Goal: Task Accomplishment & Management: Use online tool/utility

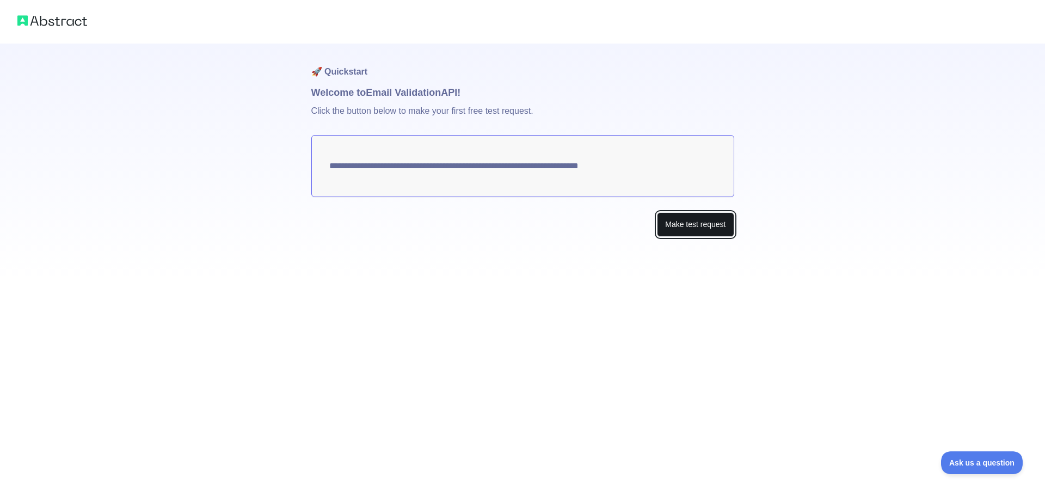
click at [682, 228] on button "Make test request" at bounding box center [695, 224] width 77 height 24
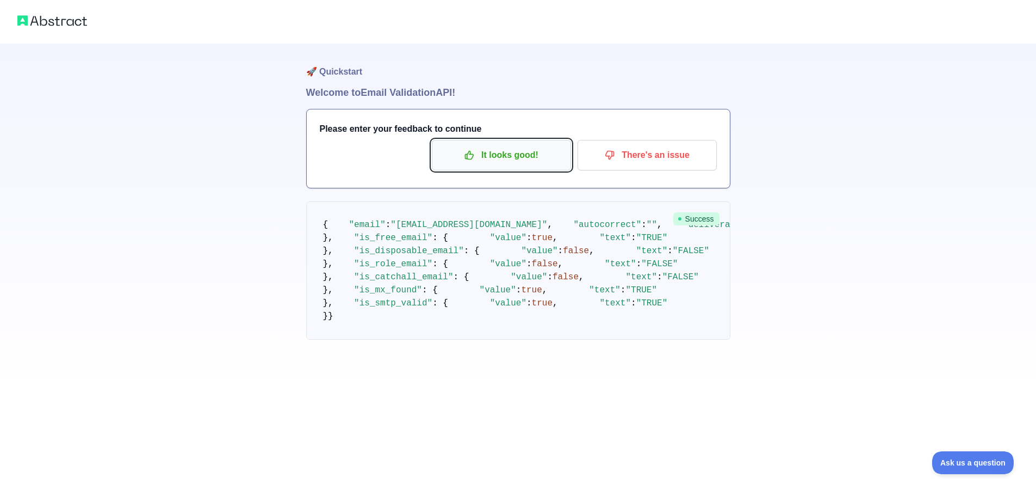
click at [516, 153] on p "It looks good!" at bounding box center [501, 155] width 123 height 18
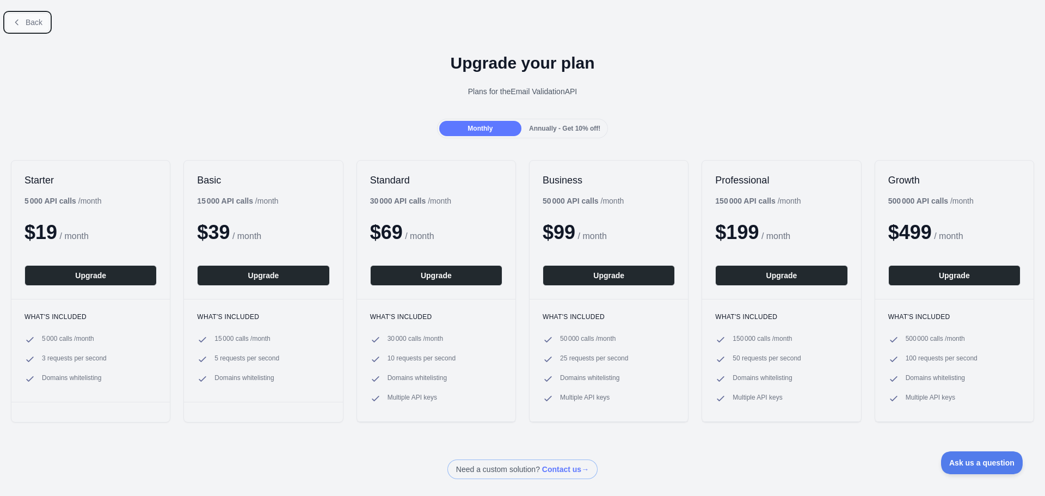
click at [42, 24] on button "Back" at bounding box center [27, 22] width 44 height 18
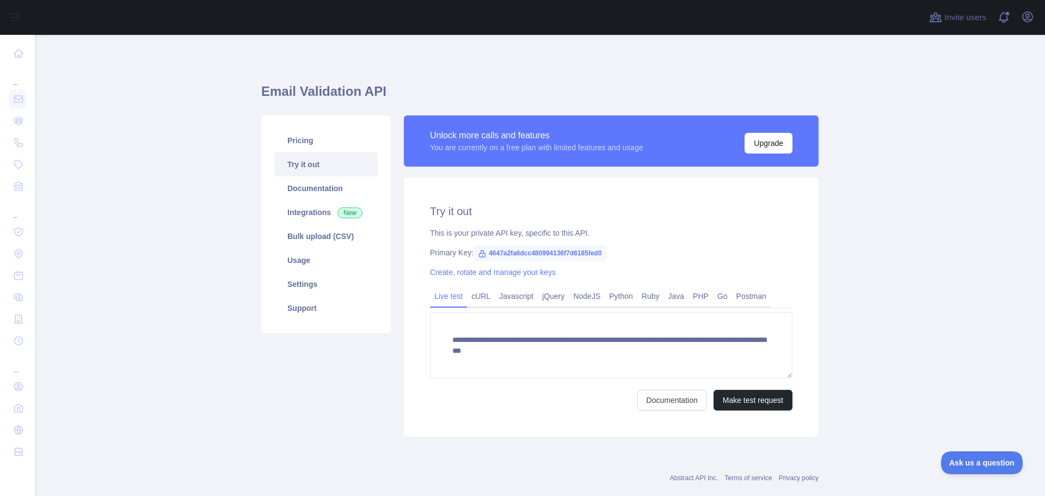
click at [554, 255] on span "4647a2fa6dcc480994136f7d6185fed0" at bounding box center [539, 253] width 133 height 16
drag, startPoint x: 598, startPoint y: 254, endPoint x: 483, endPoint y: 254, distance: 115.3
click at [483, 254] on span "4647a2fa6dcc480994136f7d6185fed0" at bounding box center [539, 253] width 133 height 16
copy span "4647a2fa6dcc480994136f7d6185fed0"
click at [614, 298] on link "Python" at bounding box center [620, 295] width 33 height 17
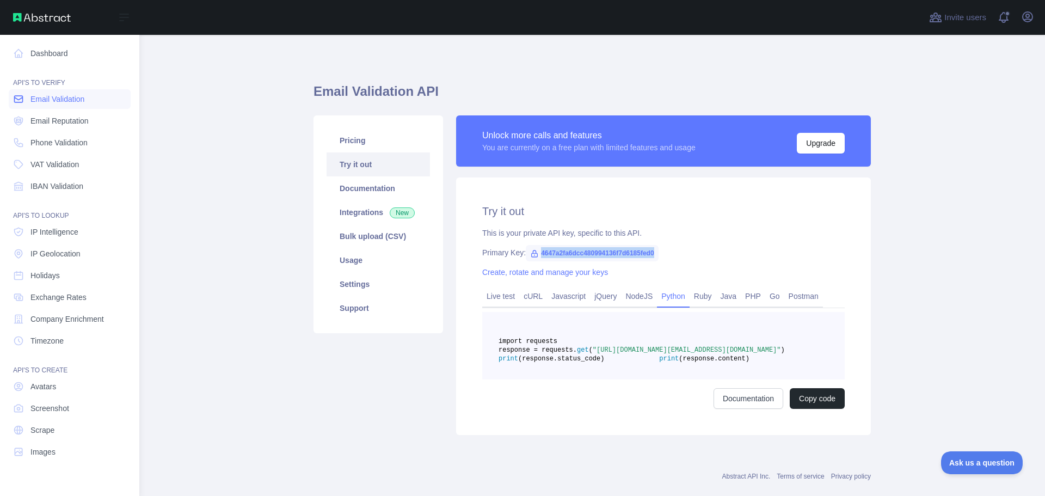
click at [73, 101] on span "Email Validation" at bounding box center [57, 99] width 54 height 11
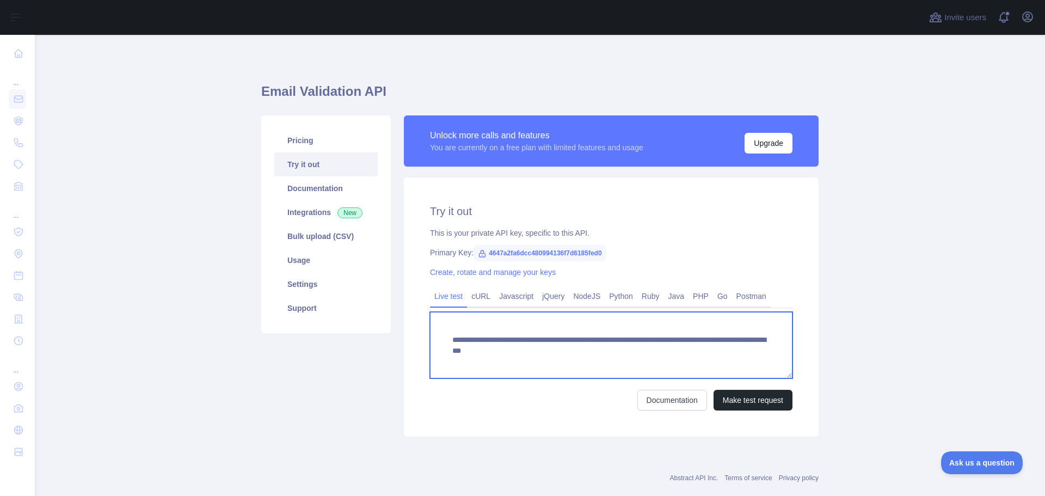
click at [659, 356] on textarea "**********" at bounding box center [611, 345] width 362 height 66
drag, startPoint x: 715, startPoint y: 353, endPoint x: 634, endPoint y: 353, distance: 81.6
click at [634, 353] on textarea "**********" at bounding box center [611, 345] width 362 height 66
paste textarea
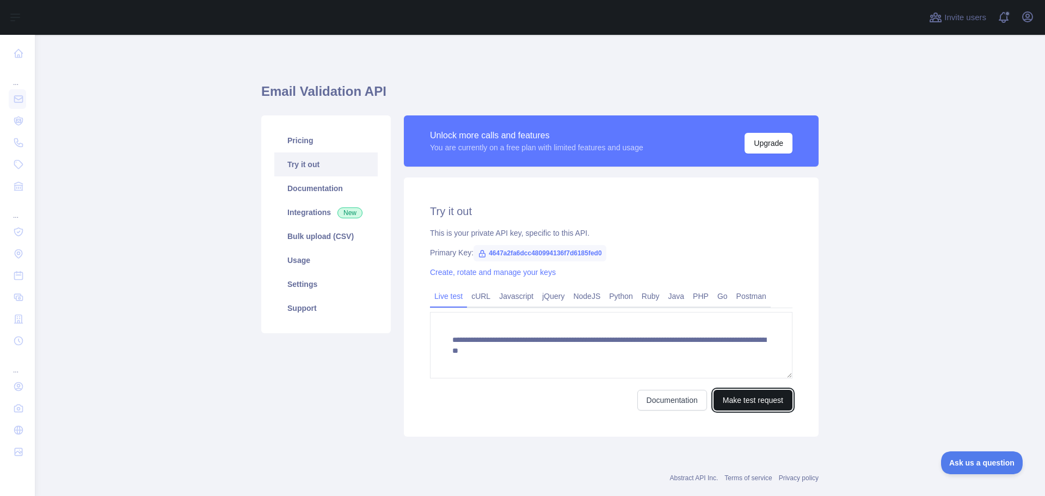
click at [754, 401] on button "Make test request" at bounding box center [752, 400] width 79 height 21
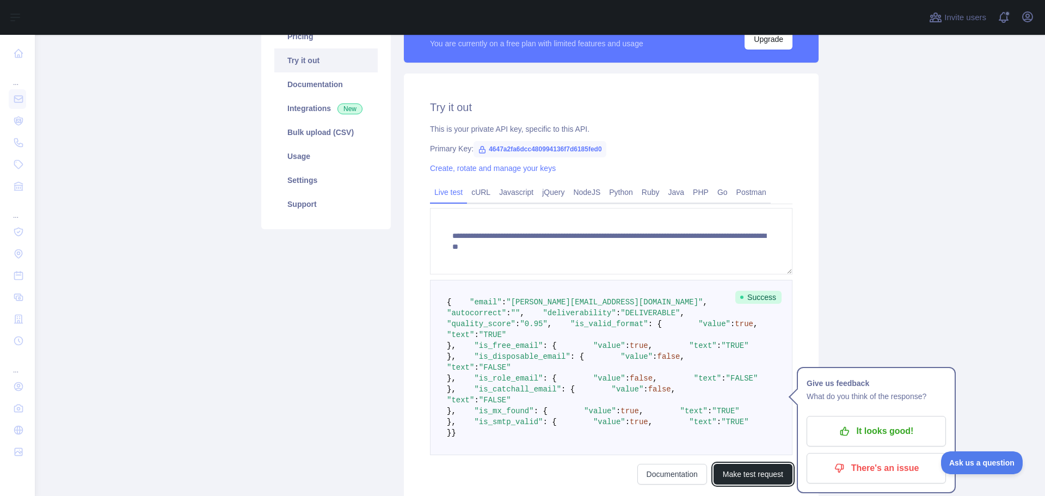
scroll to position [101, 0]
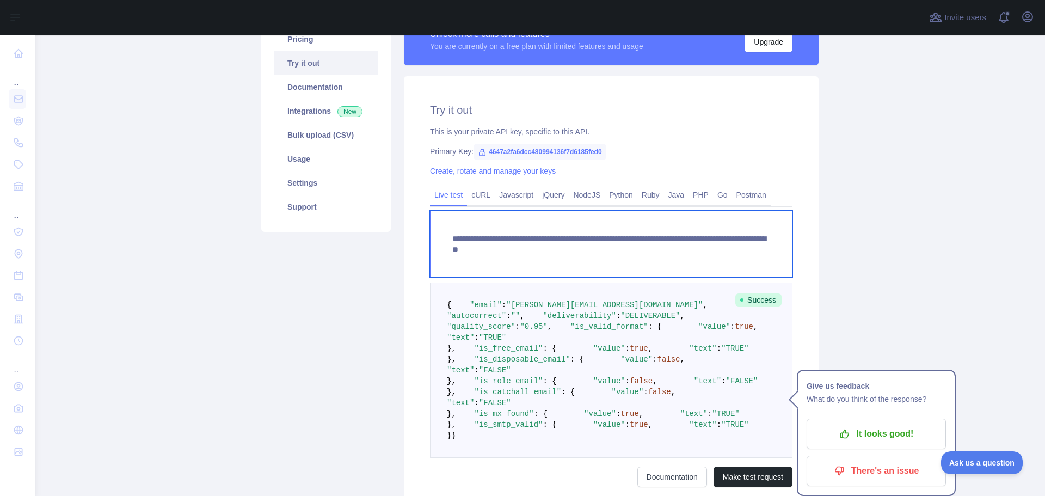
drag, startPoint x: 729, startPoint y: 252, endPoint x: 634, endPoint y: 250, distance: 95.2
click at [634, 250] on textarea "**********" at bounding box center [611, 244] width 362 height 66
paste textarea
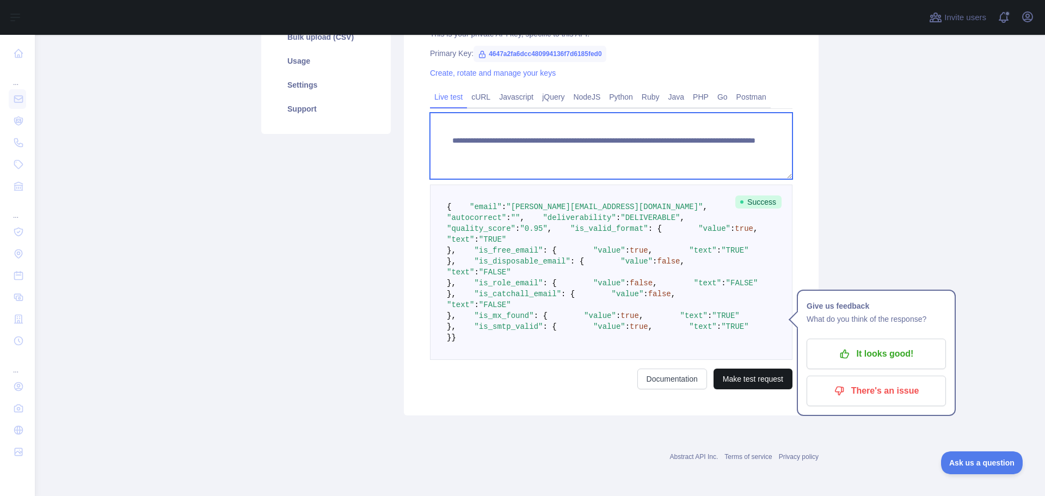
type textarea "**********"
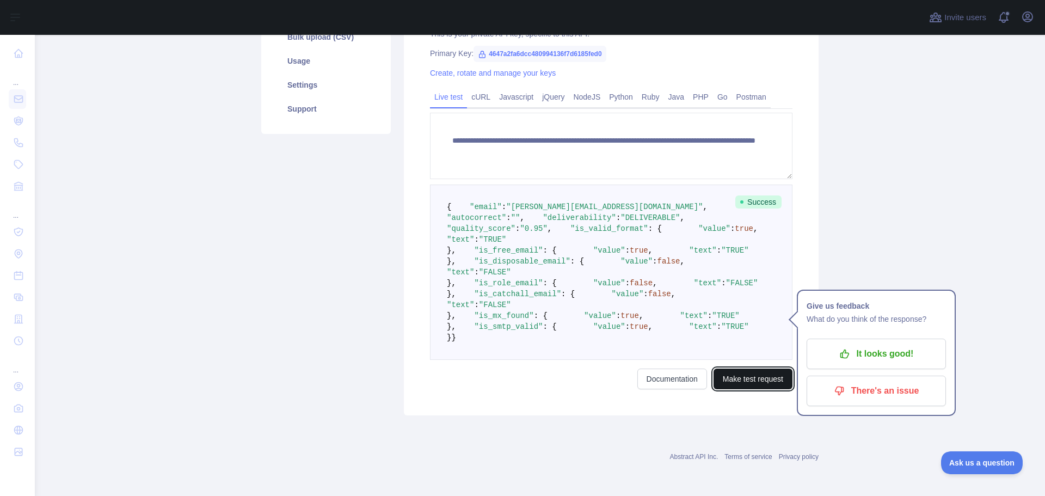
click at [748, 378] on button "Make test request" at bounding box center [752, 378] width 79 height 21
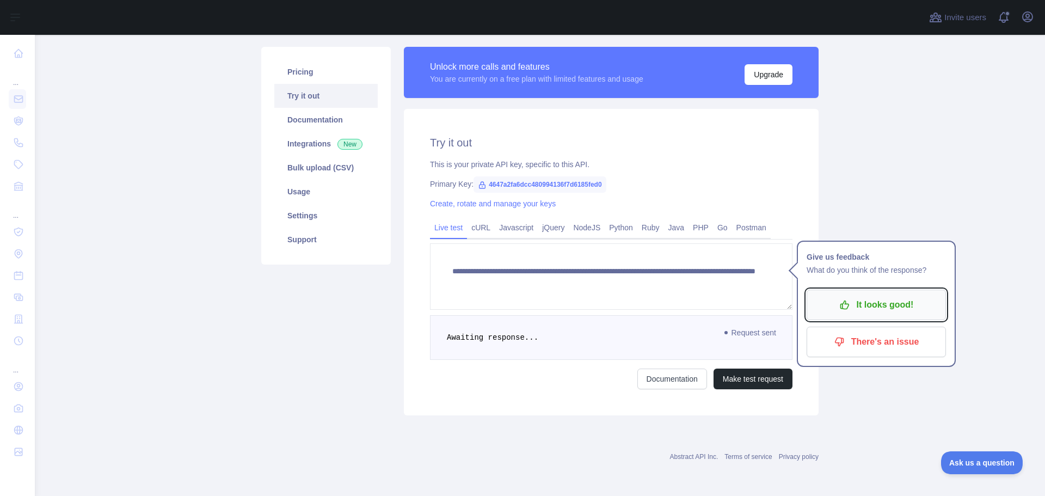
click at [889, 298] on p "It looks good!" at bounding box center [875, 304] width 123 height 18
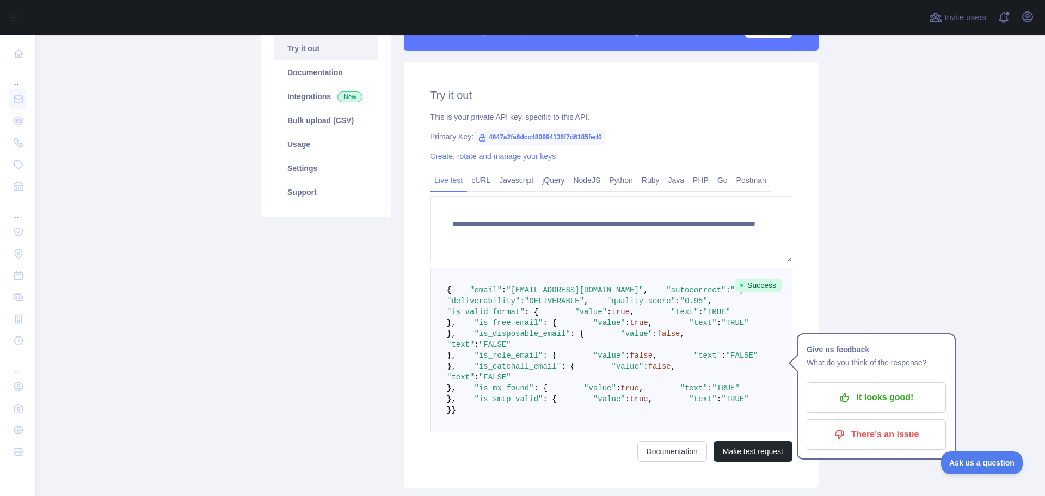
scroll to position [14, 0]
